Goal: Task Accomplishment & Management: Manage account settings

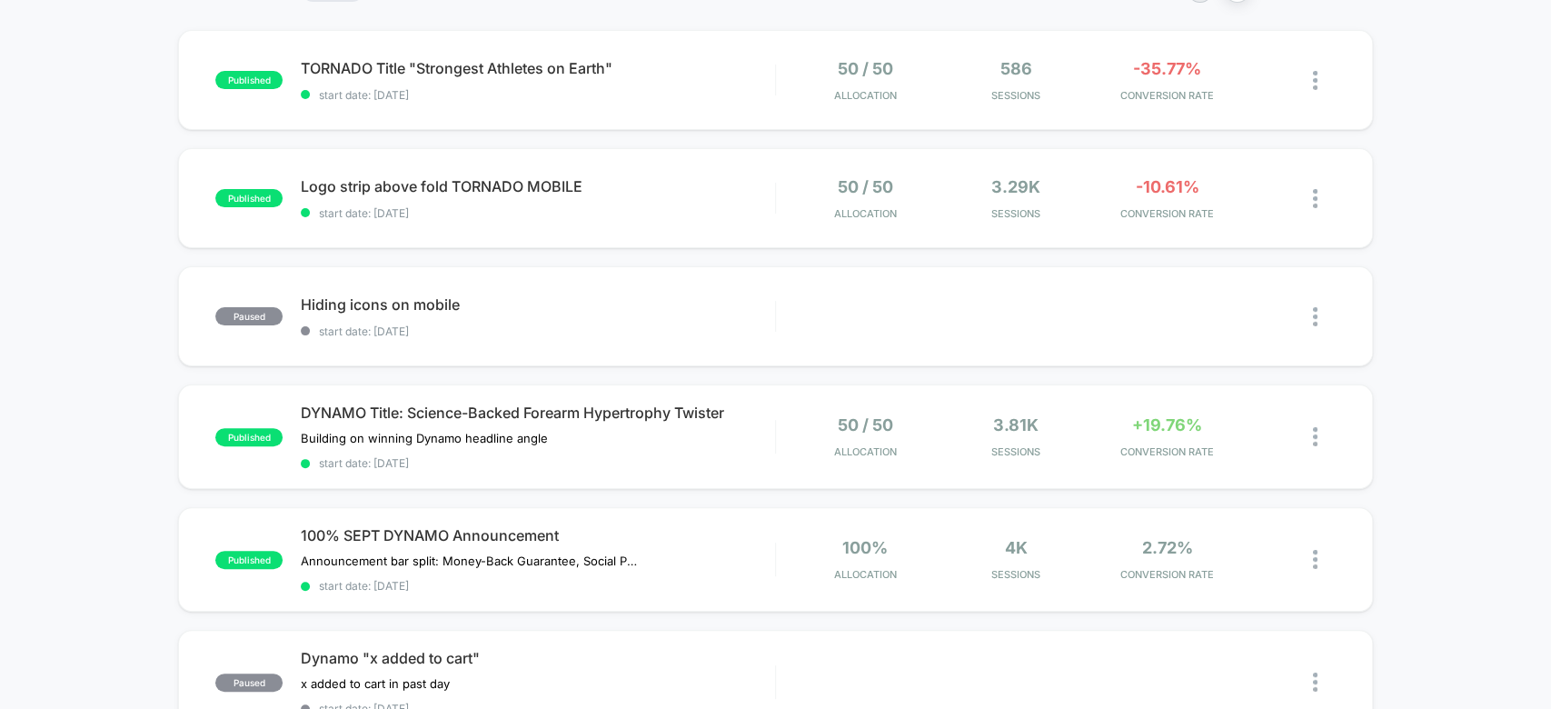
scroll to position [137, 0]
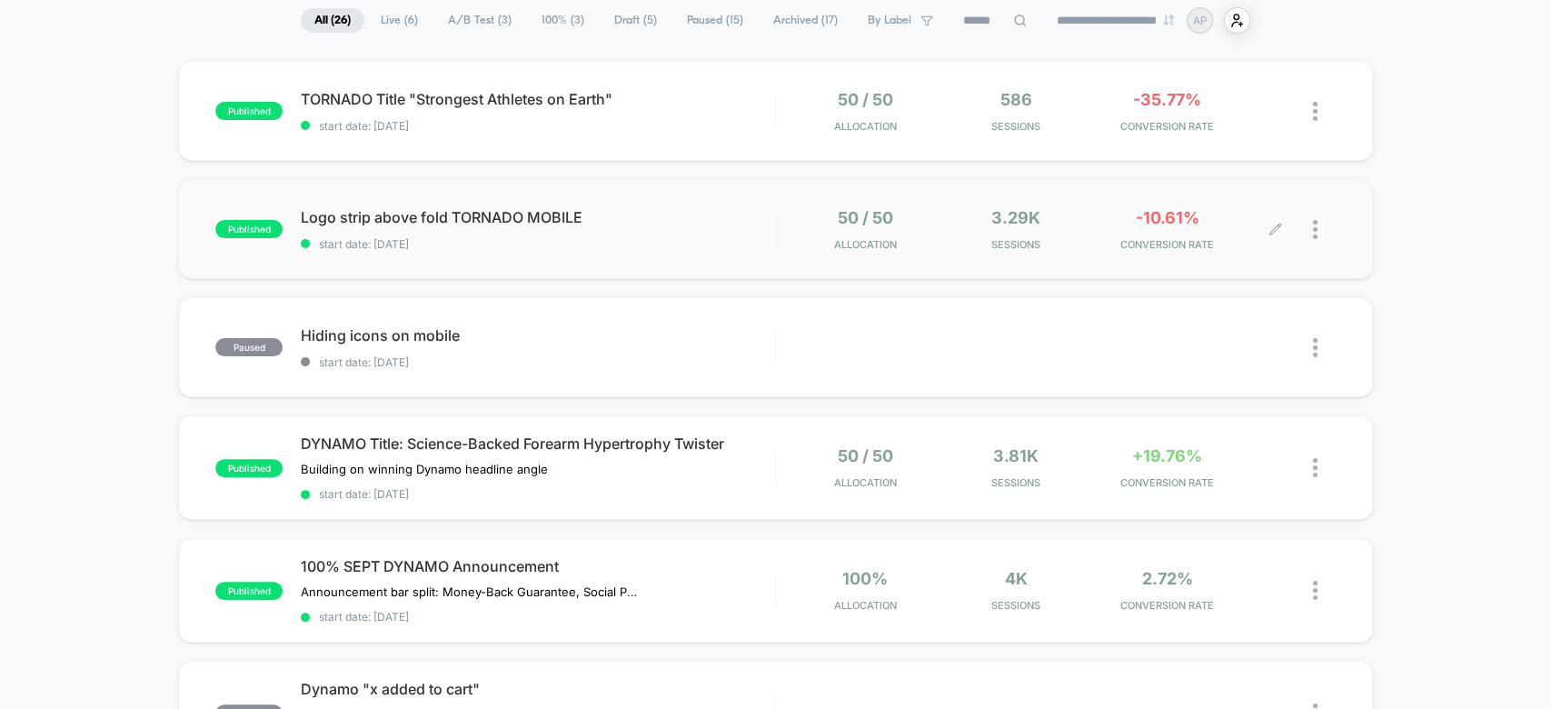
click at [1308, 224] on div at bounding box center [1306, 229] width 60 height 43
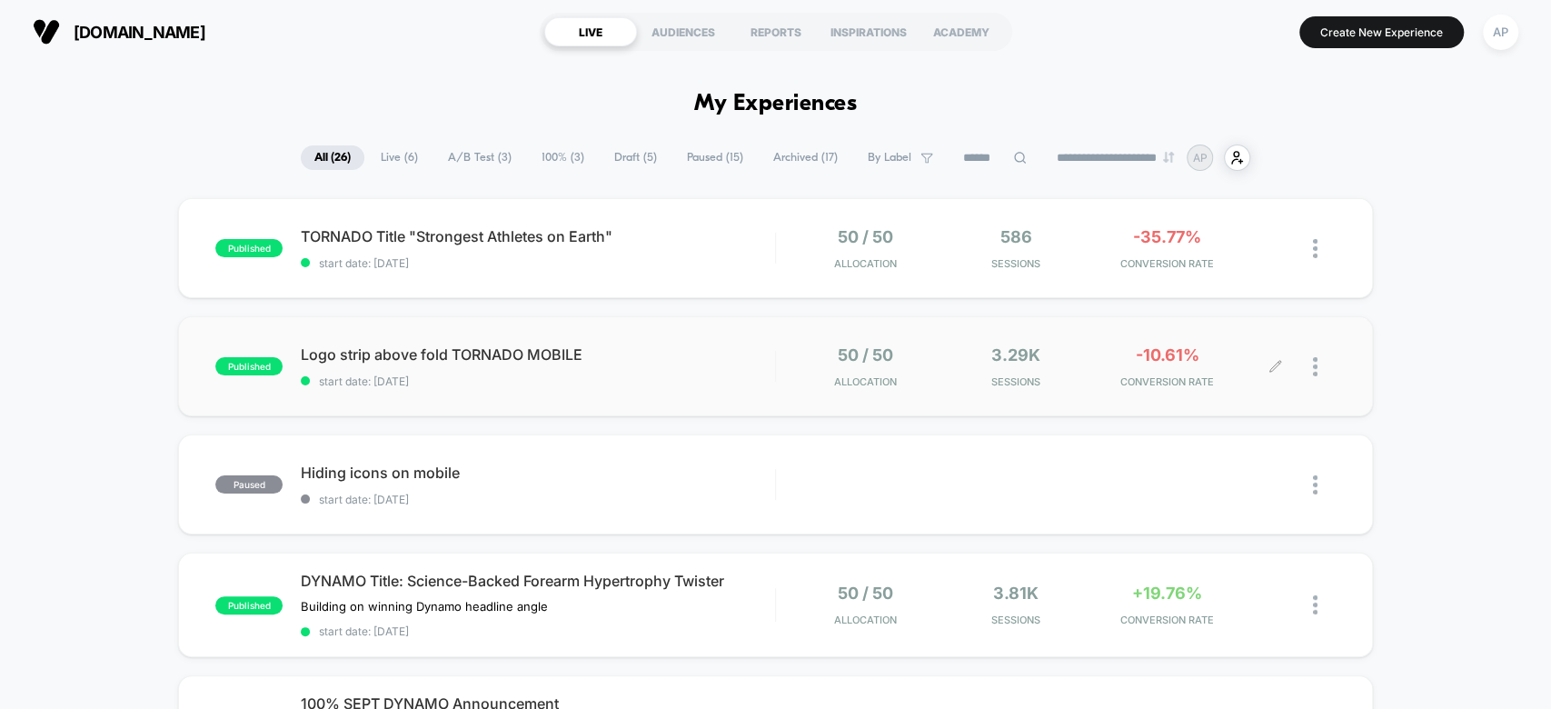
click at [1327, 354] on div at bounding box center [1324, 366] width 23 height 43
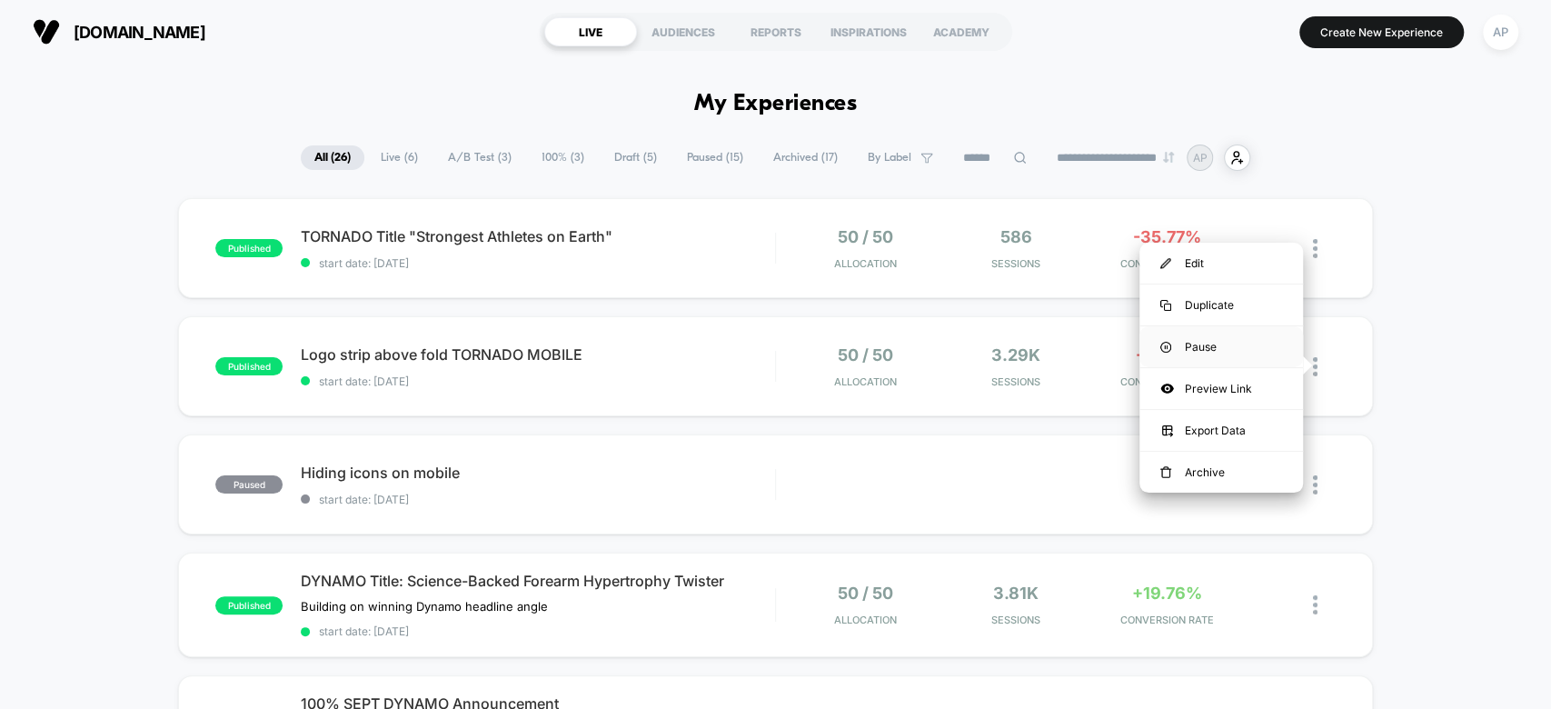
click at [1243, 345] on div "Pause" at bounding box center [1222, 346] width 164 height 41
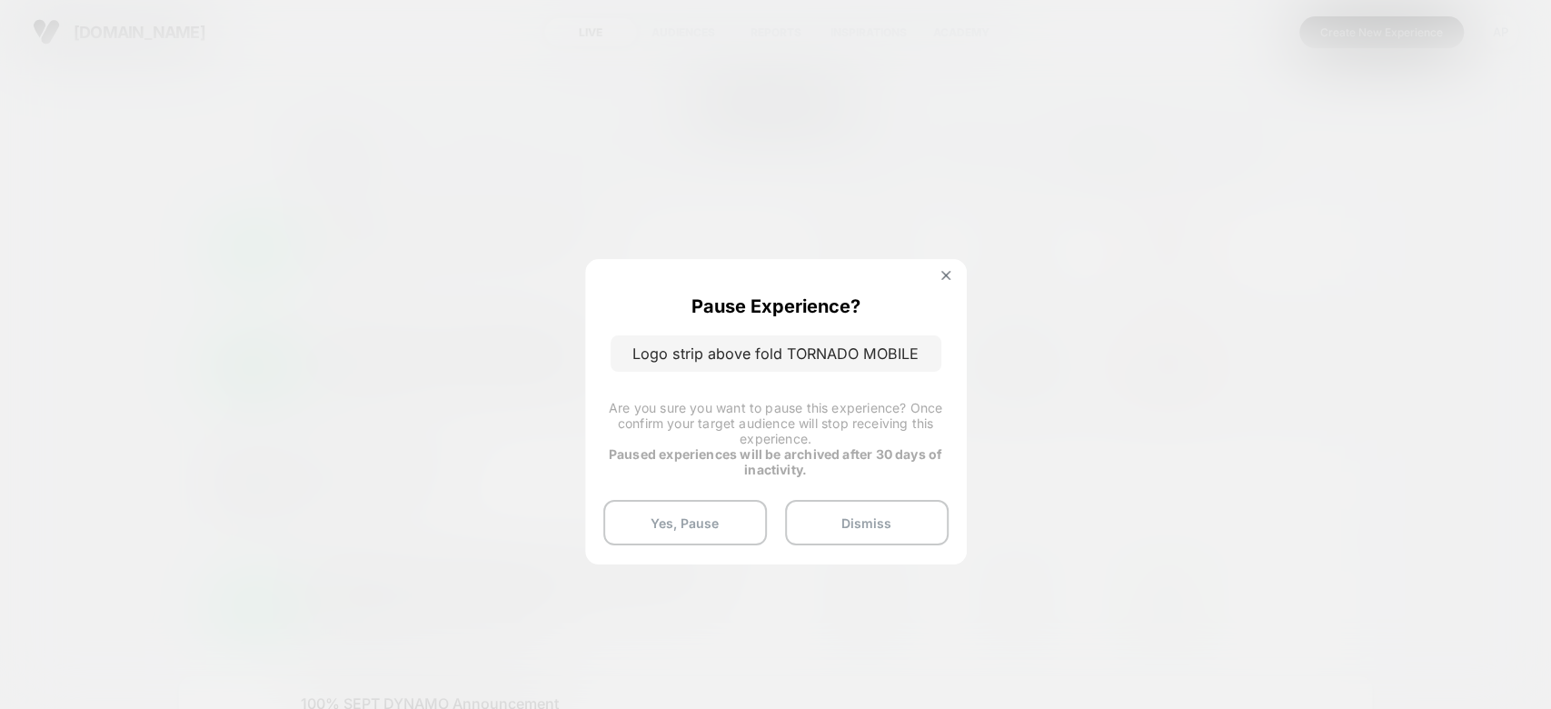
click at [709, 539] on button "Yes, Pause" at bounding box center [685, 522] width 164 height 45
